Goal: Task Accomplishment & Management: Complete application form

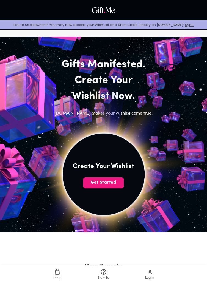
click at [114, 183] on span "Get Started" at bounding box center [103, 183] width 41 height 6
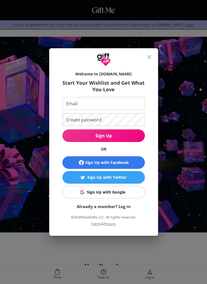
click at [125, 193] on span "Sign Up with Google" at bounding box center [103, 192] width 76 height 6
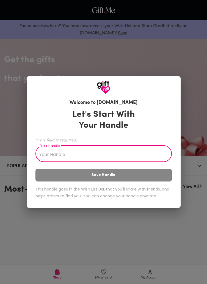
click at [122, 152] on input "Your Handle" at bounding box center [100, 154] width 130 height 15
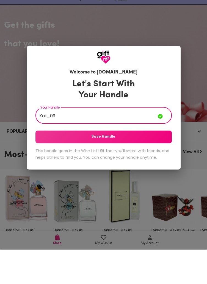
type input "Kaii_09"
click at [156, 173] on span "Save Handle" at bounding box center [103, 172] width 136 height 6
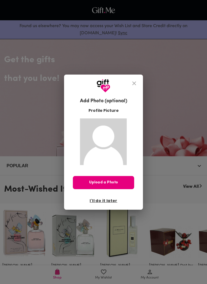
click at [107, 177] on button "Upload a Photo" at bounding box center [103, 182] width 61 height 13
click at [108, 201] on span "I'll do it later" at bounding box center [103, 201] width 27 height 6
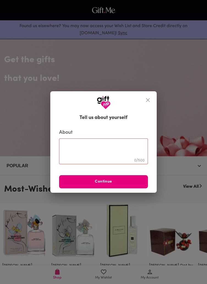
click at [128, 152] on textarea at bounding box center [103, 152] width 81 height 16
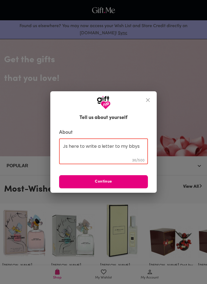
type textarea "Js here to write a letter to my bbys"
click at [132, 180] on span "Continue" at bounding box center [103, 182] width 89 height 6
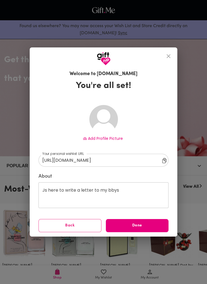
click at [156, 224] on span "Done" at bounding box center [137, 226] width 63 height 6
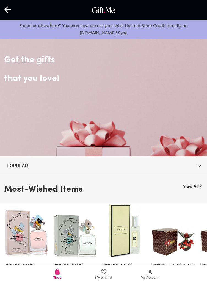
click at [111, 275] on span "My Wishlist" at bounding box center [104, 275] width 40 height 12
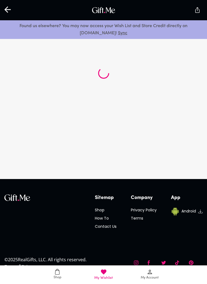
click at [144, 276] on span "My Account" at bounding box center [150, 278] width 18 height 5
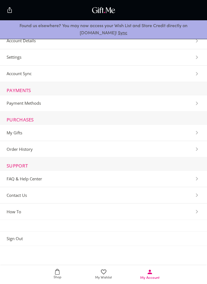
click at [116, 276] on span "My Wishlist" at bounding box center [104, 275] width 40 height 12
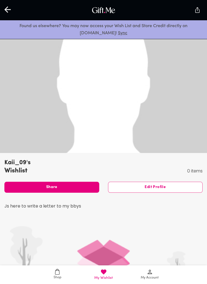
click at [54, 271] on span "Shop" at bounding box center [58, 274] width 40 height 11
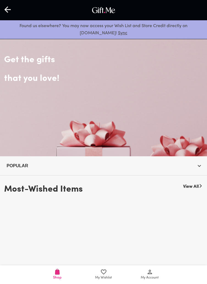
click at [13, 10] on div at bounding box center [8, 10] width 16 height 17
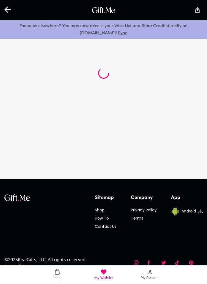
click at [6, 6] on icon at bounding box center [7, 9] width 7 height 7
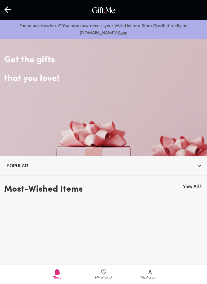
click at [8, 7] on icon at bounding box center [7, 9] width 7 height 7
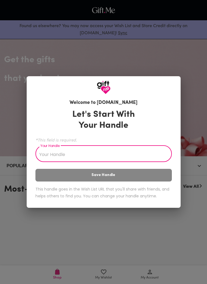
click at [195, 137] on div "Welcome to Gift.me Let's Start With Your Handle *This field is required. Your H…" at bounding box center [103, 142] width 207 height 284
